Goal: Use online tool/utility: Utilize a website feature to perform a specific function

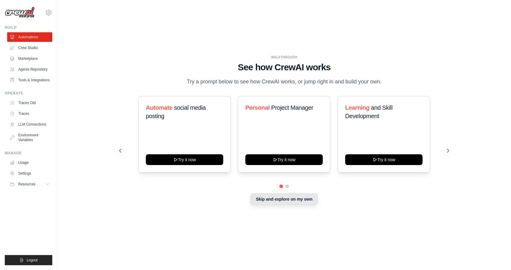
click at [272, 201] on button "Skip and explore on my own" at bounding box center [284, 198] width 67 height 11
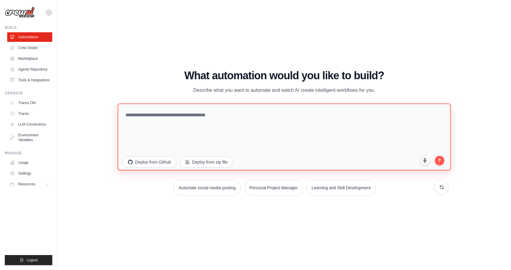
click at [250, 116] on textarea at bounding box center [283, 136] width 333 height 67
paste textarea "**********"
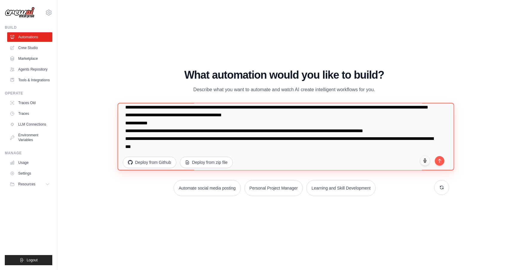
scroll to position [39, 0]
type textarea "**********"
click at [441, 161] on icon "submit" at bounding box center [439, 159] width 5 height 5
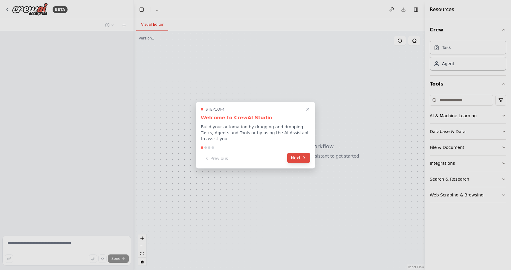
click at [300, 158] on button "Next" at bounding box center [298, 158] width 23 height 10
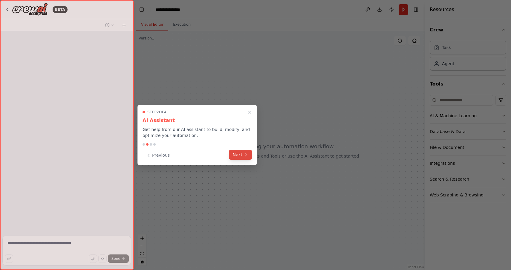
click at [239, 155] on button "Next" at bounding box center [240, 155] width 23 height 10
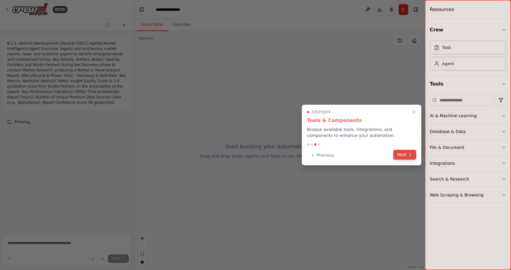
click at [407, 155] on button "Next" at bounding box center [404, 155] width 23 height 10
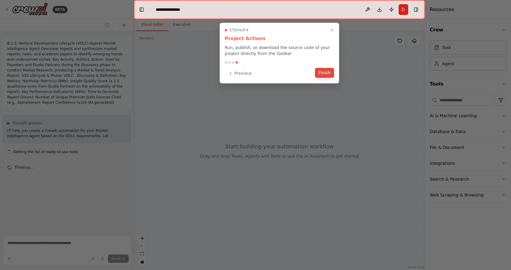
click at [327, 73] on button "Finish" at bounding box center [324, 73] width 19 height 10
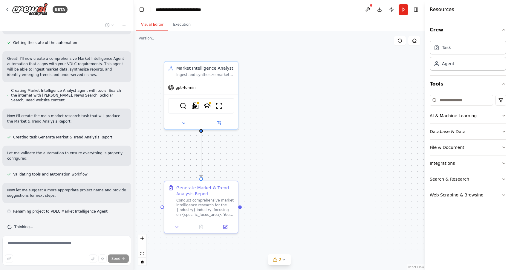
scroll to position [262, 0]
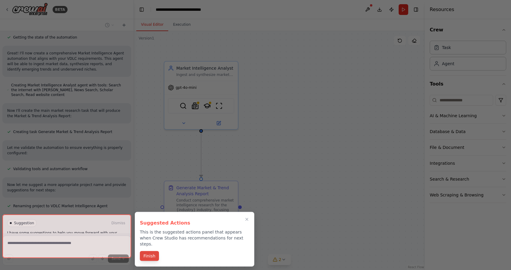
click at [152, 251] on button "Finish" at bounding box center [149, 256] width 19 height 10
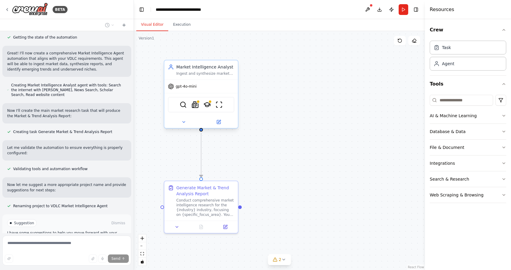
click at [196, 71] on div "Ingest and synthesize market reports, news, and academic papers to identify eme…" at bounding box center [205, 73] width 58 height 5
click at [198, 71] on div "Ingest and synthesize market reports, news, and academic papers to identify eme…" at bounding box center [205, 73] width 58 height 5
click at [181, 90] on div "gpt-4o-mini" at bounding box center [201, 86] width 74 height 13
click at [183, 86] on span "gpt-4o-mini" at bounding box center [186, 86] width 21 height 5
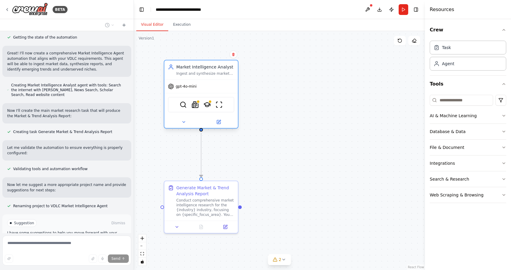
click at [183, 86] on span "gpt-4o-mini" at bounding box center [186, 86] width 21 height 5
click at [197, 87] on div "gpt-4o-mini" at bounding box center [201, 86] width 74 height 13
click at [280, 260] on span "2" at bounding box center [280, 259] width 3 height 6
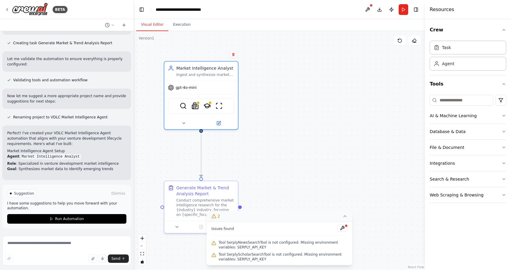
click at [346, 216] on icon at bounding box center [345, 216] width 5 height 5
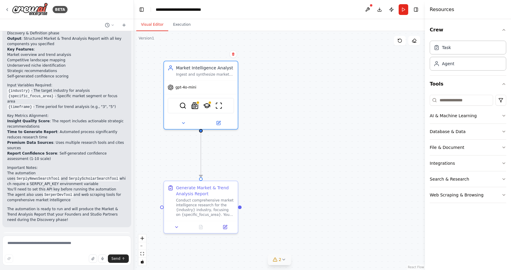
scroll to position [565, 0]
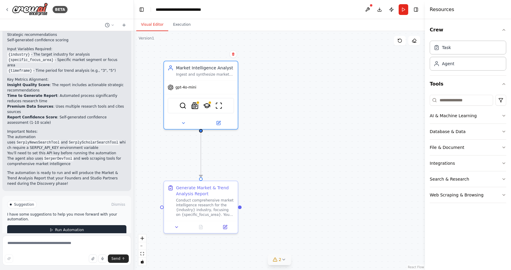
click at [59, 227] on span "Run Automation" at bounding box center [69, 229] width 29 height 5
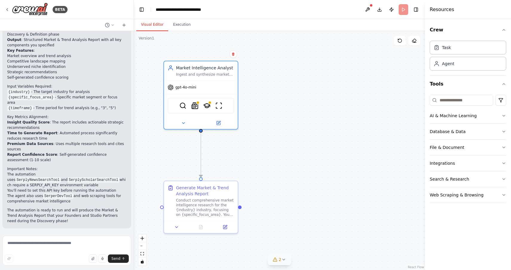
scroll to position [517, 0]
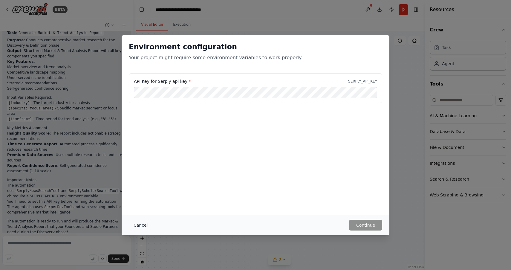
click at [143, 224] on button "Cancel" at bounding box center [141, 225] width 24 height 11
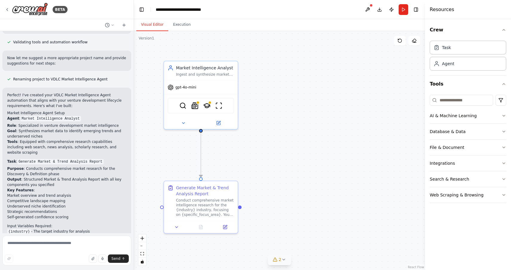
scroll to position [390, 0]
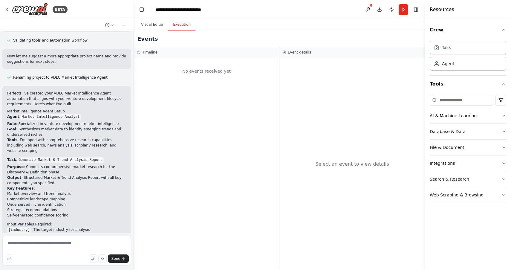
click at [181, 25] on button "Execution" at bounding box center [181, 25] width 27 height 13
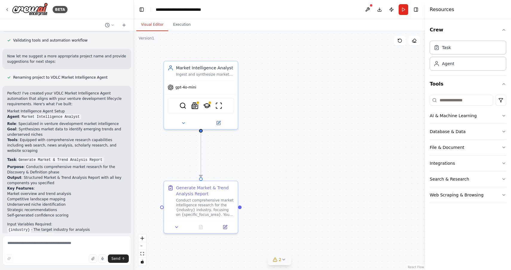
click at [148, 28] on button "Visual Editor" at bounding box center [152, 25] width 32 height 13
click at [279, 261] on span "2" at bounding box center [280, 259] width 3 height 6
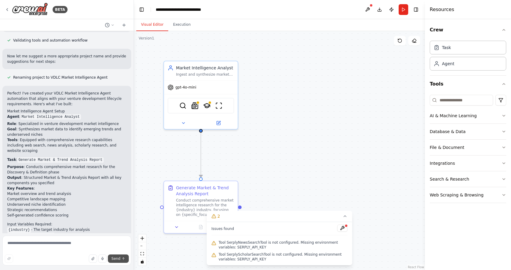
click at [120, 259] on button "Send" at bounding box center [118, 258] width 21 height 8
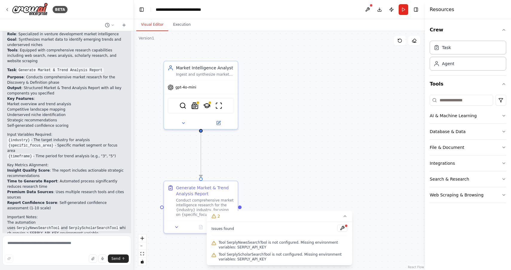
scroll to position [517, 0]
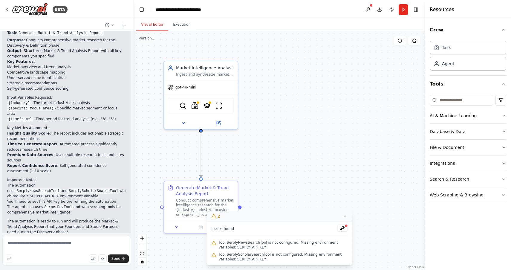
click at [346, 214] on icon at bounding box center [345, 216] width 5 height 5
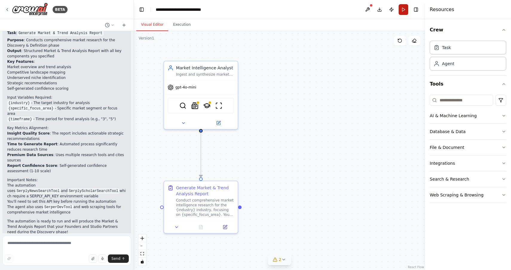
click at [405, 9] on button "Run" at bounding box center [404, 9] width 10 height 11
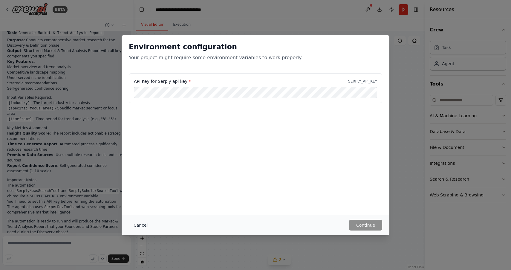
click at [137, 225] on button "Cancel" at bounding box center [141, 225] width 24 height 11
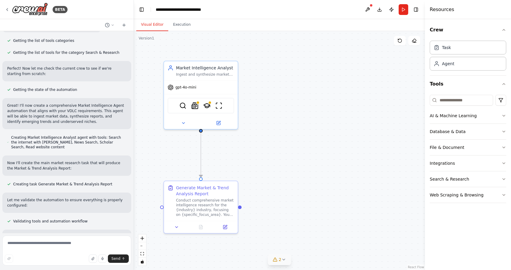
scroll to position [211, 0]
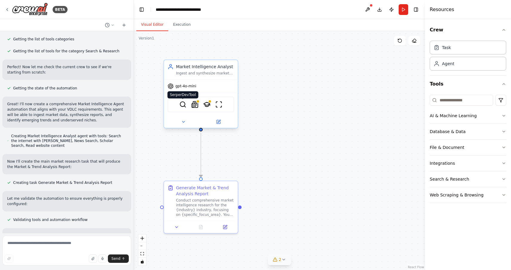
click at [184, 106] on img at bounding box center [182, 104] width 7 height 7
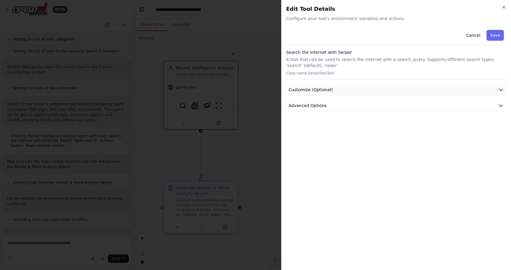
click at [351, 88] on button "Customize (Optional)" at bounding box center [396, 89] width 220 height 11
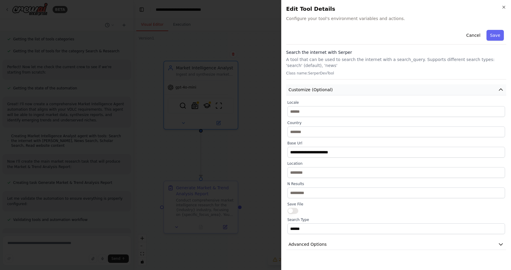
click at [351, 88] on button "Customize (Optional)" at bounding box center [396, 89] width 220 height 11
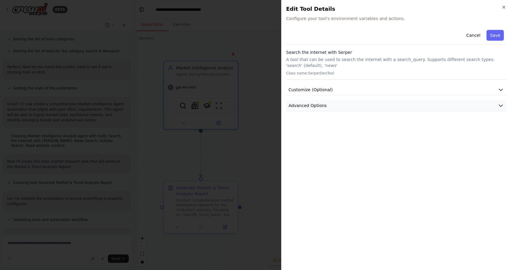
click at [344, 107] on button "Advanced Options" at bounding box center [396, 105] width 220 height 11
click at [334, 87] on button "Customize (Optional)" at bounding box center [396, 89] width 220 height 11
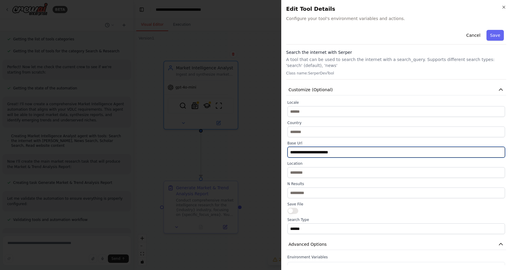
click at [318, 152] on input "**********" at bounding box center [397, 152] width 218 height 11
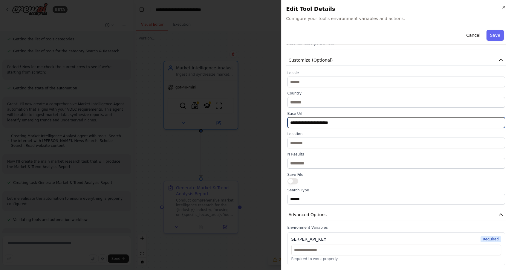
scroll to position [29, 0]
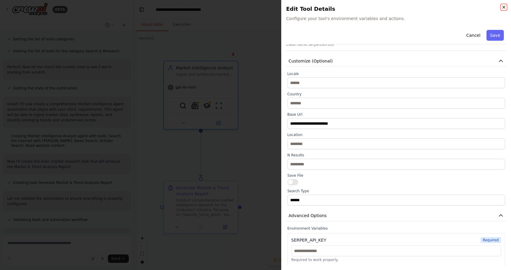
click at [504, 7] on icon "button" at bounding box center [504, 7] width 2 height 2
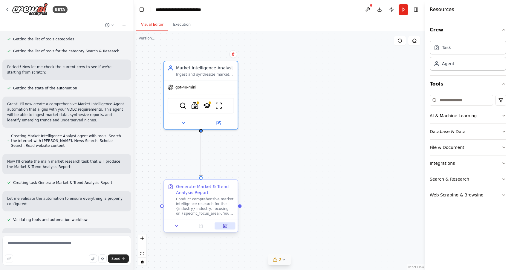
click at [226, 225] on icon at bounding box center [225, 225] width 3 height 3
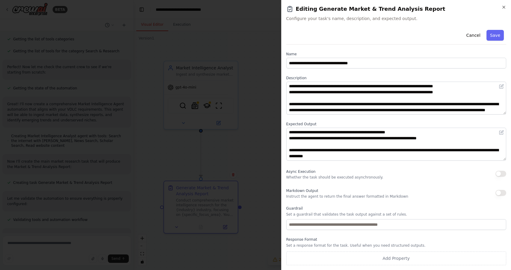
scroll to position [0, 0]
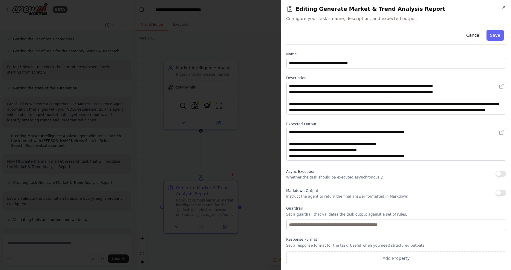
click at [507, 4] on div "**********" at bounding box center [396, 135] width 230 height 270
click at [505, 7] on icon "button" at bounding box center [504, 7] width 2 height 2
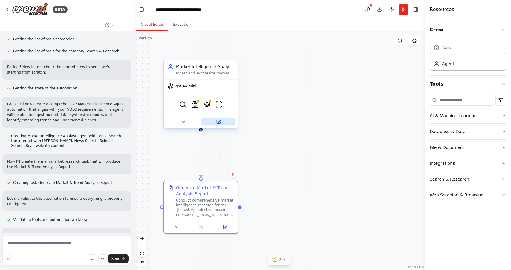
click at [216, 121] on icon at bounding box center [218, 121] width 5 height 5
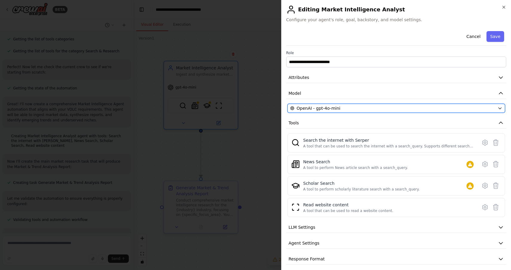
click at [362, 108] on div "OpenAI - gpt-4o-mini" at bounding box center [392, 108] width 205 height 6
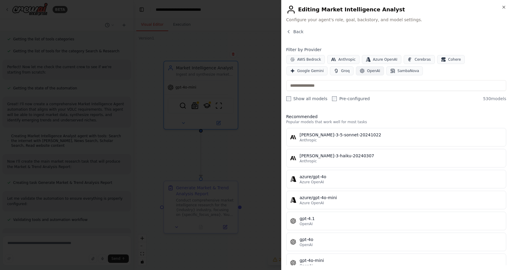
click at [367, 70] on span "OpenAI" at bounding box center [373, 70] width 13 height 5
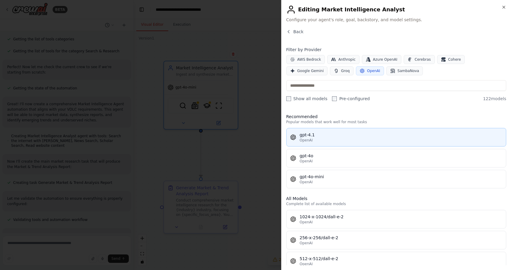
click at [330, 135] on div "gpt-4.1" at bounding box center [401, 135] width 203 height 6
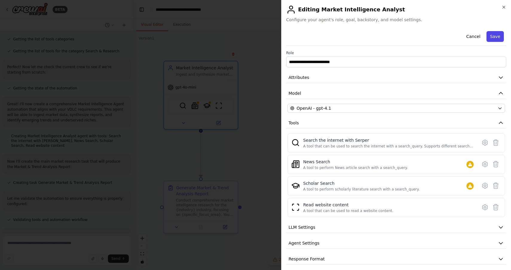
click at [494, 37] on button "Save" at bounding box center [495, 36] width 17 height 11
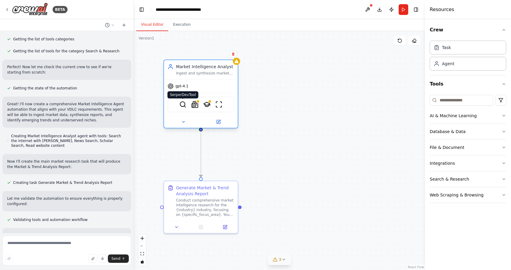
click at [183, 105] on img at bounding box center [182, 104] width 7 height 7
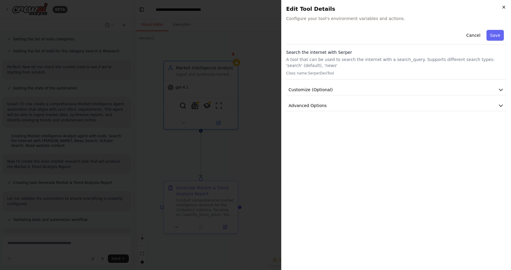
click at [505, 7] on icon "button" at bounding box center [504, 7] width 5 height 5
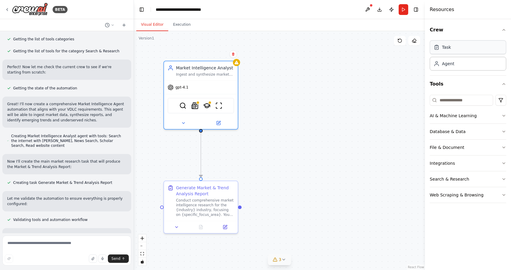
click at [453, 48] on div "Task" at bounding box center [468, 47] width 77 height 14
click at [452, 62] on div "Agent" at bounding box center [448, 63] width 12 height 6
click at [453, 47] on div "Task" at bounding box center [468, 47] width 77 height 14
click at [443, 77] on button "Tools" at bounding box center [468, 84] width 77 height 17
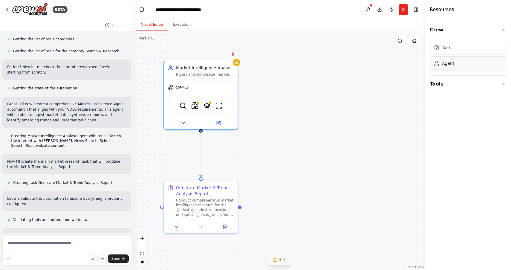
click at [445, 64] on div "Agent" at bounding box center [448, 63] width 12 height 6
click at [209, 198] on div "Conduct comprehensive market intelligence research for the {industry} industry,…" at bounding box center [205, 206] width 58 height 19
click at [283, 258] on icon at bounding box center [283, 259] width 5 height 5
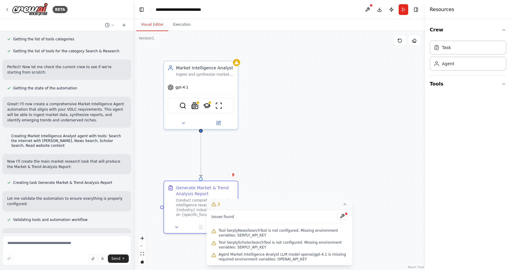
click at [269, 146] on div ".deletable-edge-delete-btn { width: 20px; height: 20px; border: 0px solid #ffff…" at bounding box center [279, 150] width 291 height 239
click at [346, 203] on icon at bounding box center [345, 204] width 5 height 5
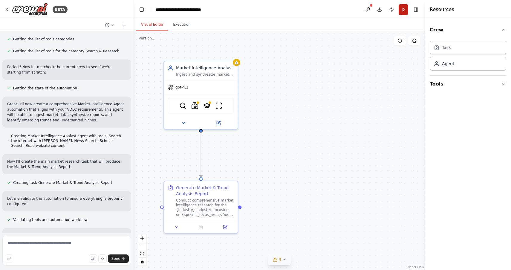
click at [404, 8] on button "Run" at bounding box center [404, 9] width 10 height 11
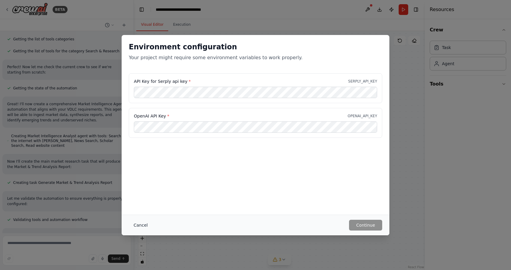
click at [139, 226] on button "Cancel" at bounding box center [141, 225] width 24 height 11
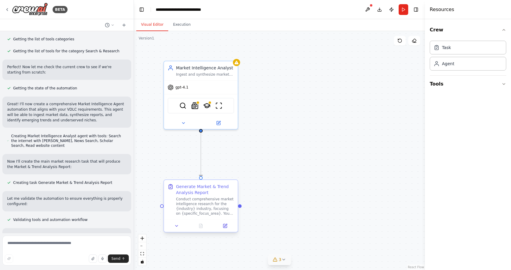
click at [198, 204] on div "Conduct comprehensive market intelligence research for the {industry} industry,…" at bounding box center [205, 206] width 58 height 19
click at [217, 206] on div "Conduct comprehensive market intelligence research for the {industry} industry,…" at bounding box center [205, 206] width 58 height 19
click at [279, 261] on span "3" at bounding box center [280, 259] width 3 height 6
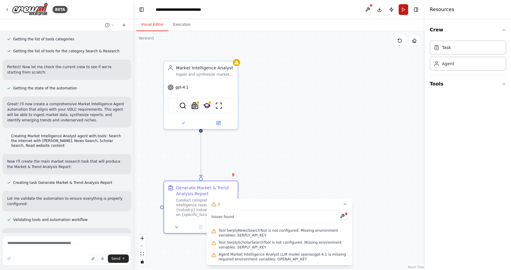
click at [402, 10] on button "Run" at bounding box center [404, 9] width 10 height 11
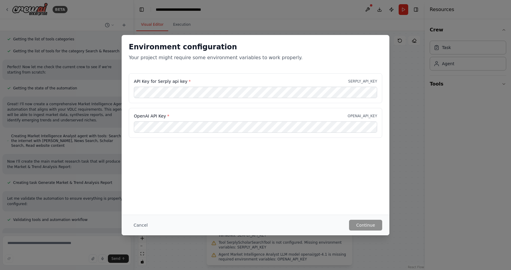
click at [249, 152] on div "Environment configuration Your project might require some environment variables…" at bounding box center [256, 125] width 268 height 180
click at [320, 171] on div "Environment configuration Your project might require some environment variables…" at bounding box center [256, 125] width 268 height 180
